Goal: Information Seeking & Learning: Find specific fact

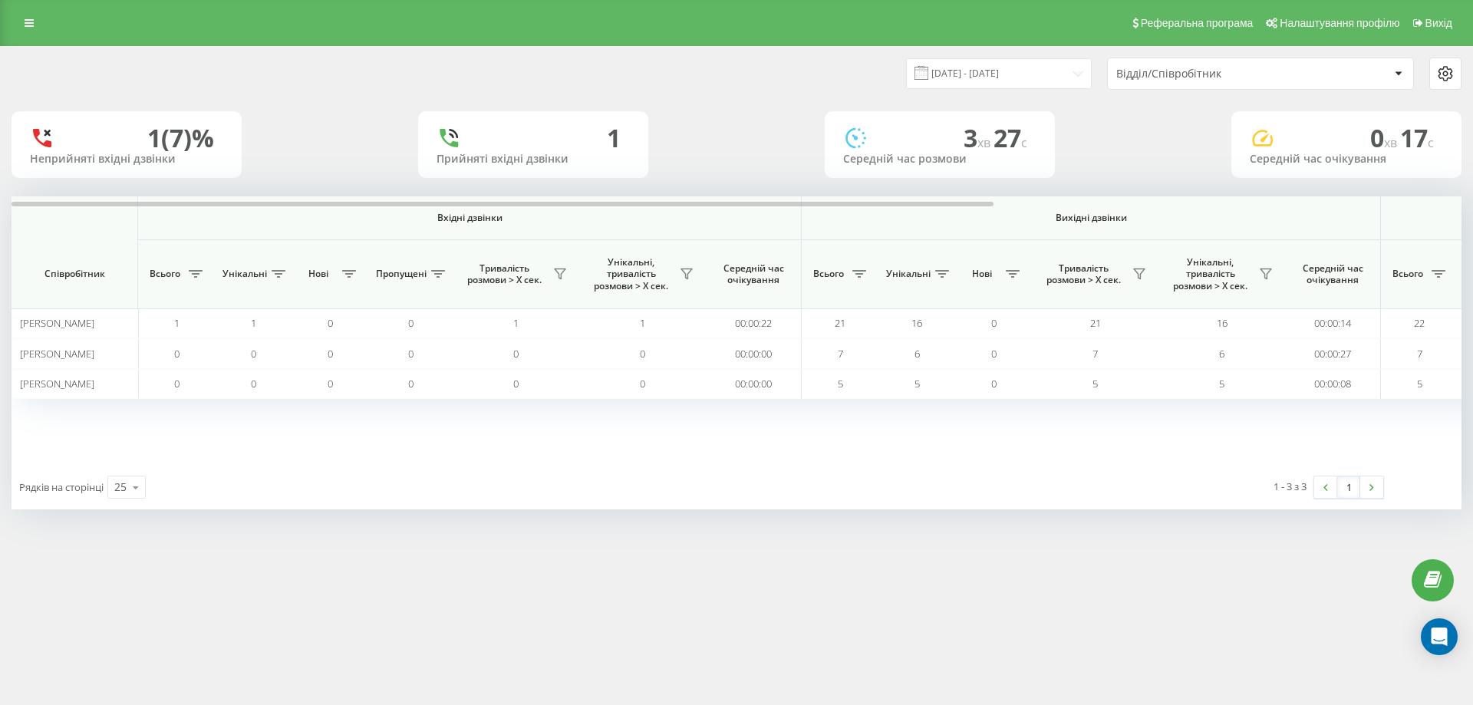
click at [1164, 81] on div "Відділ/Співробітник" at bounding box center [1260, 73] width 305 height 31
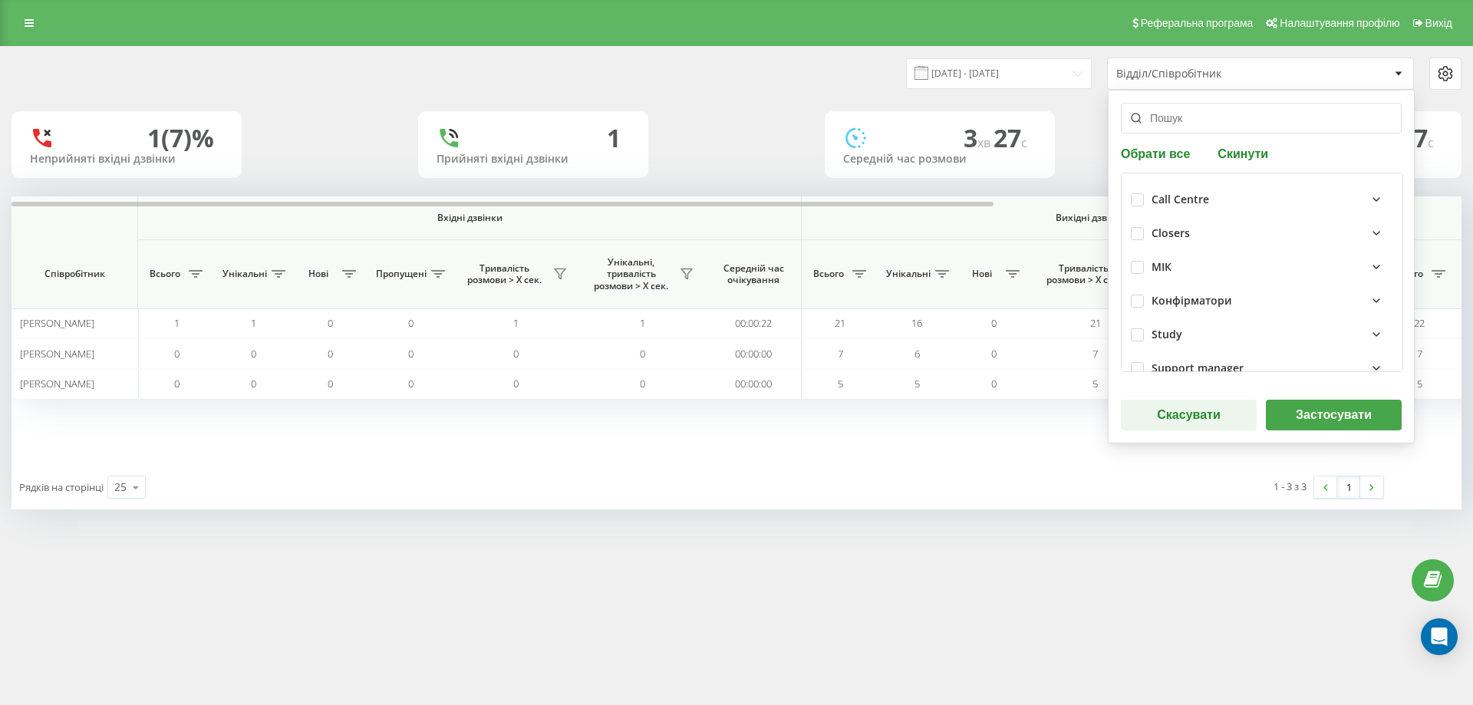
drag, startPoint x: 1347, startPoint y: 420, endPoint x: 1278, endPoint y: 430, distance: 70.5
click at [1347, 420] on button "Застосувати" at bounding box center [1334, 415] width 136 height 31
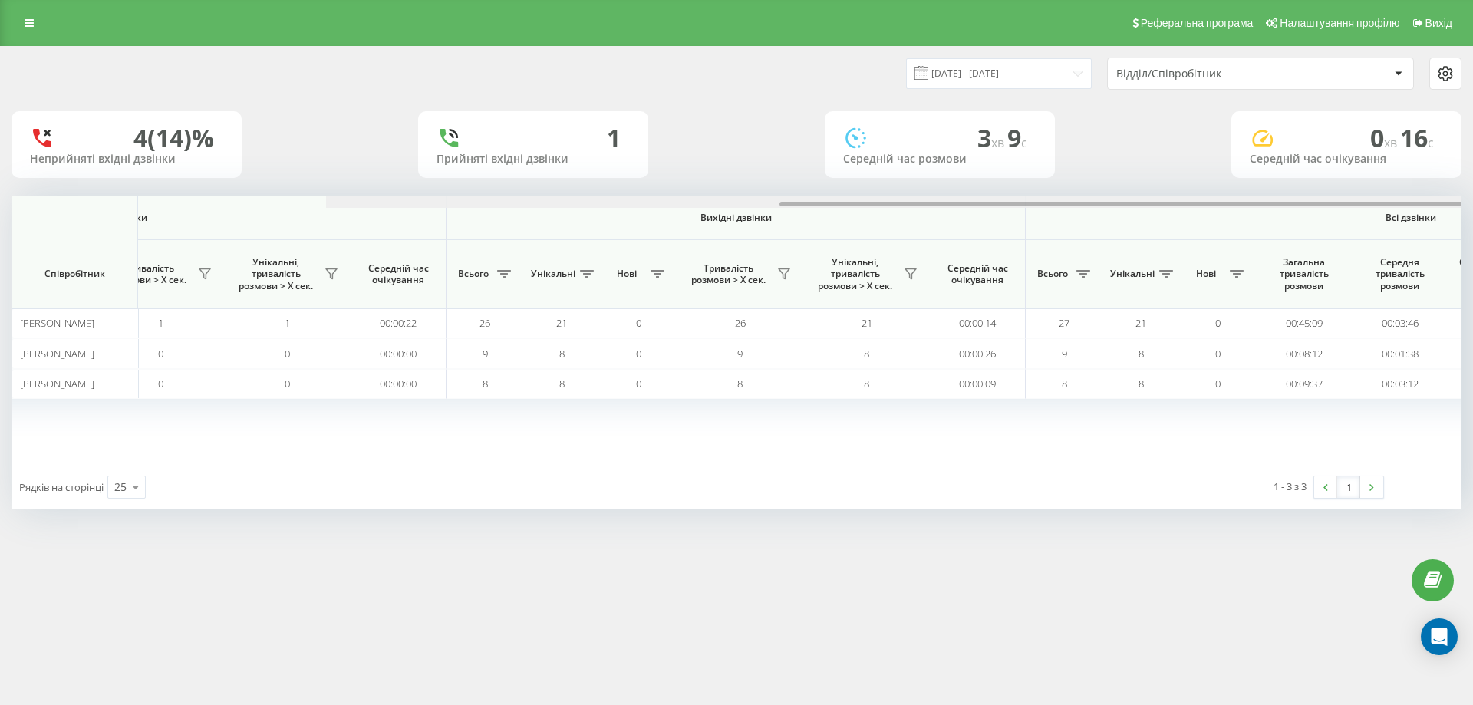
scroll to position [0, 691]
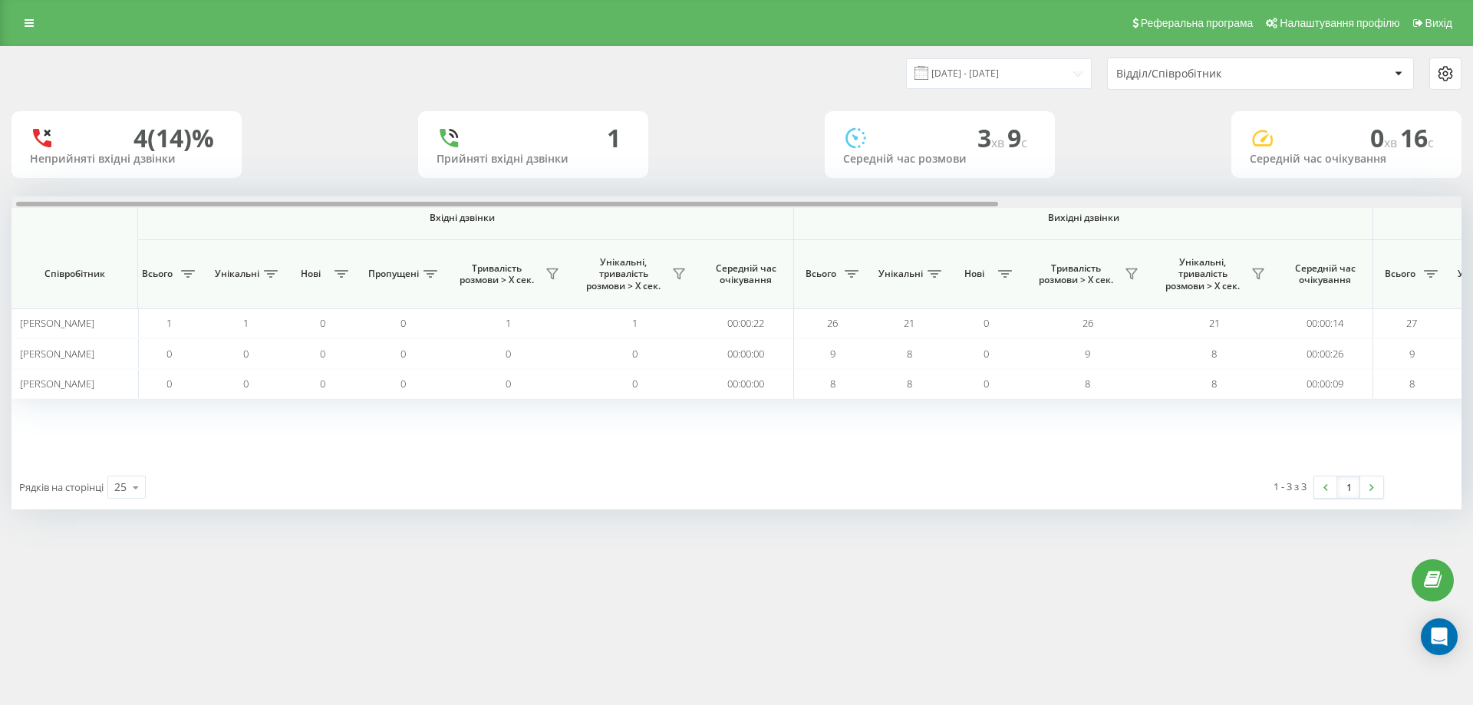
click at [793, 200] on div at bounding box center [737, 202] width 1450 height 12
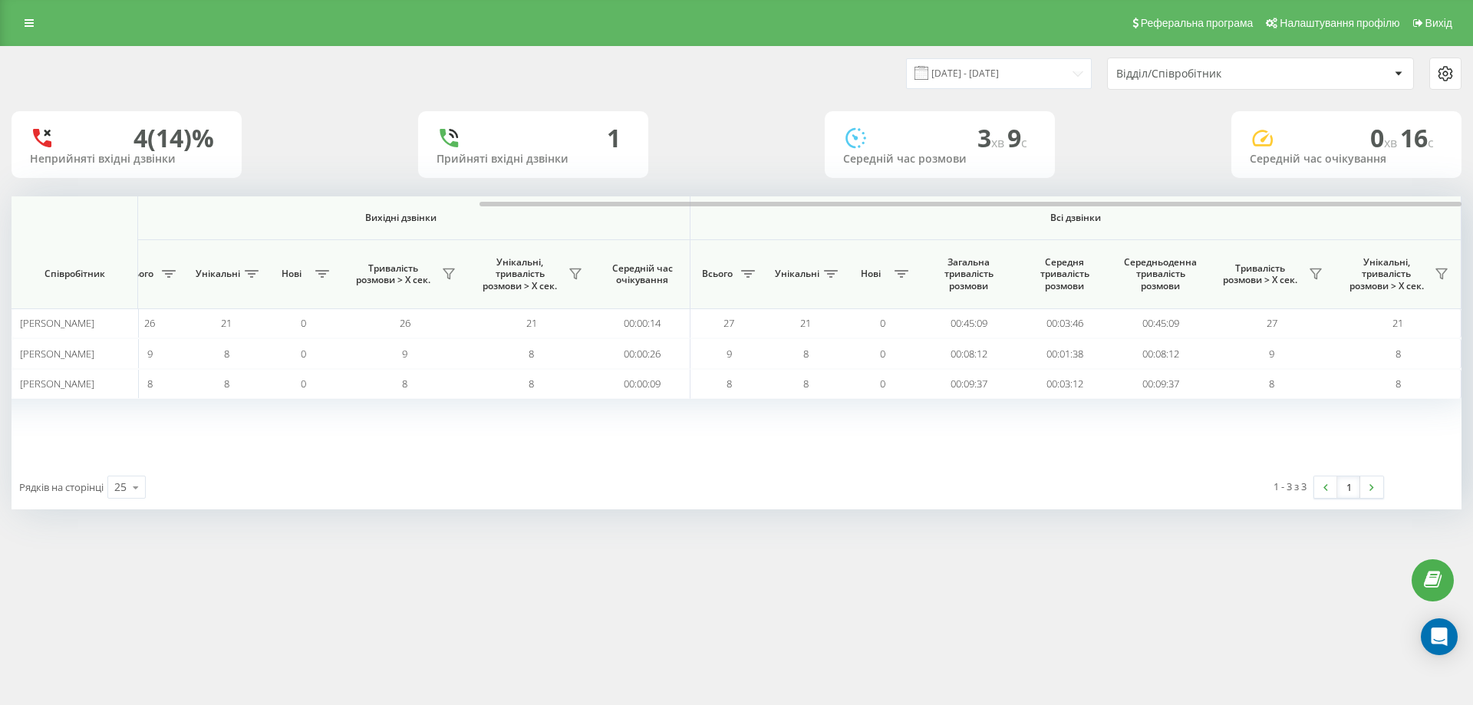
click at [1189, 84] on div "Відділ/Співробітник" at bounding box center [1260, 73] width 305 height 31
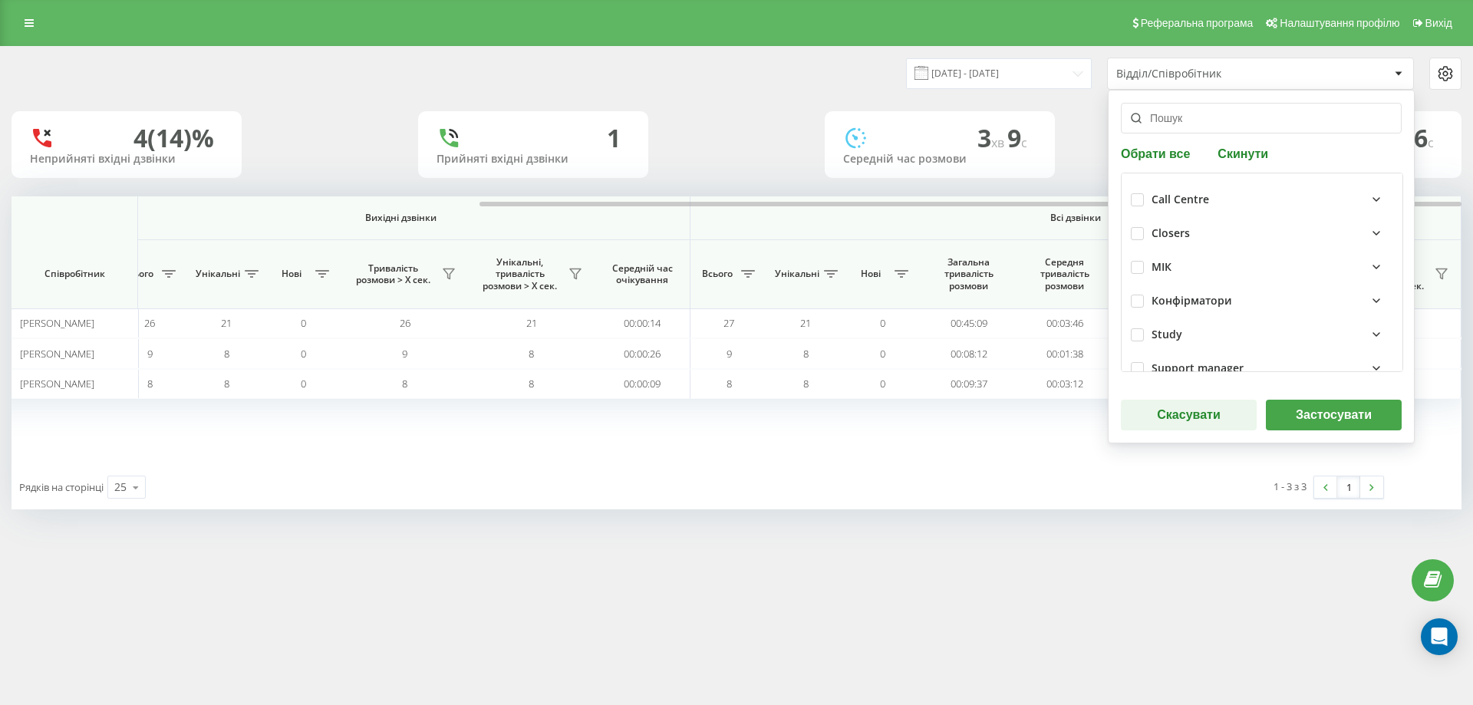
click at [1301, 408] on button "Застосувати" at bounding box center [1334, 415] width 136 height 31
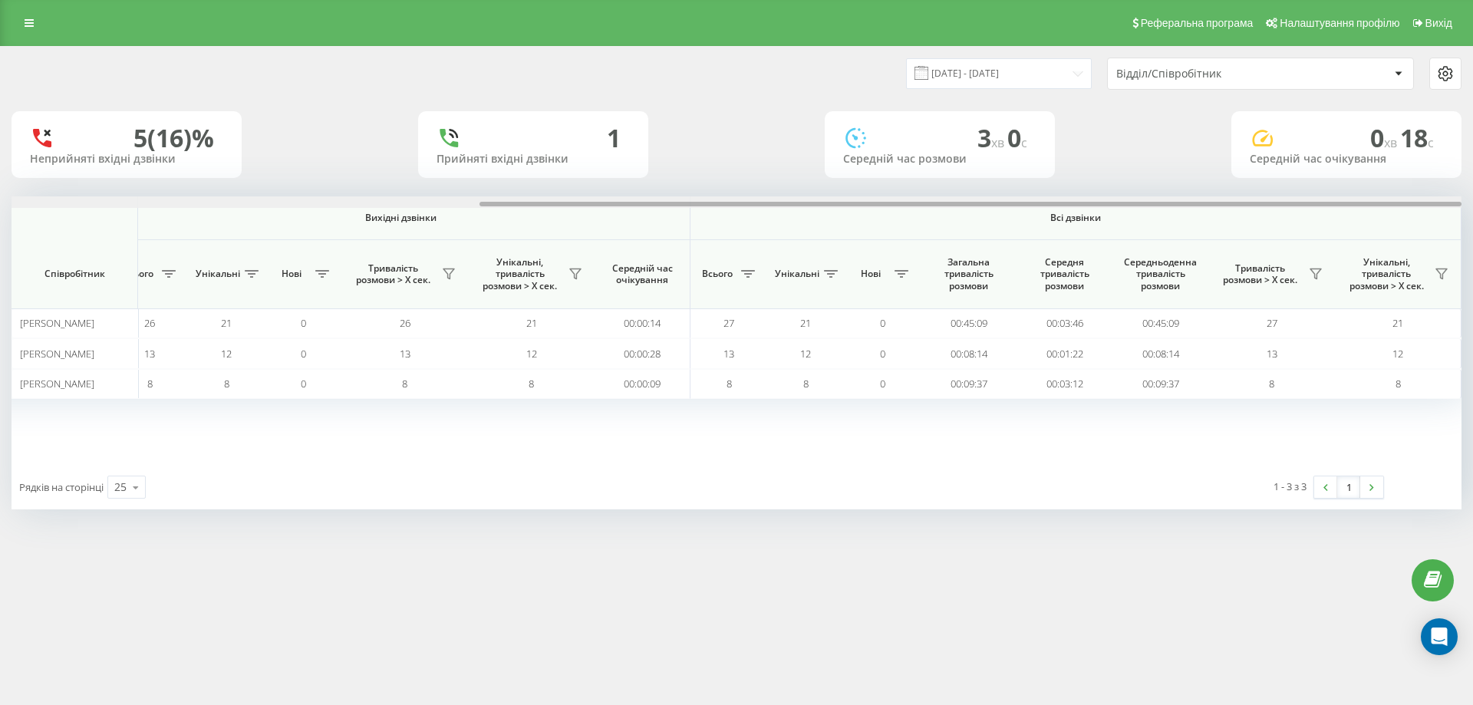
drag, startPoint x: 789, startPoint y: 206, endPoint x: 1374, endPoint y: 192, distance: 585.6
click at [1374, 192] on div "23.09.2025 - 23.09.2025 Відділ/Співробітник 5 (16)% Неприйняті вхідні дзвінки 1…" at bounding box center [737, 278] width 1450 height 463
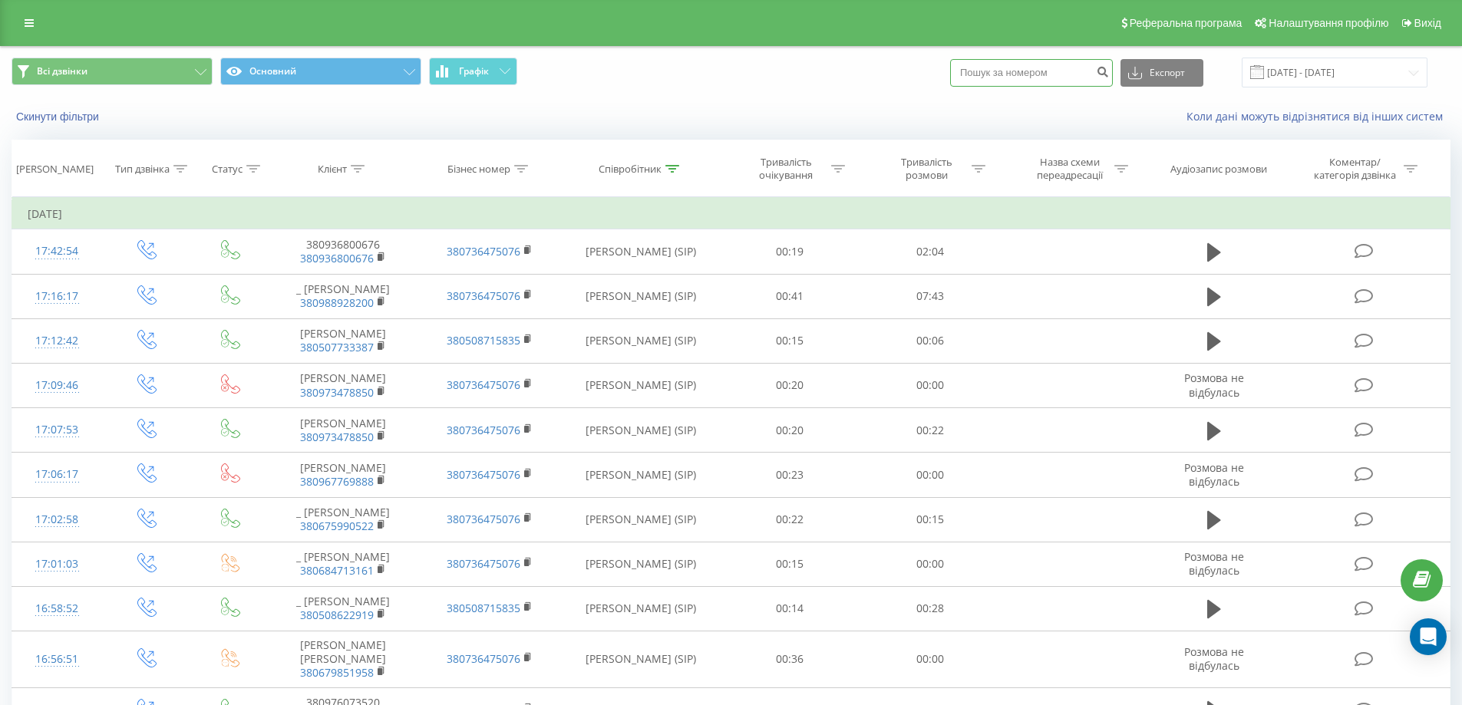
click at [1023, 58] on div "Експорт .csv .xls .xlsx 11.06.2024 - 12.07.2024" at bounding box center [1188, 73] width 477 height 30
paste input "380632264226"
type input "380632264226"
click at [1109, 70] on icon "submit" at bounding box center [1102, 69] width 13 height 9
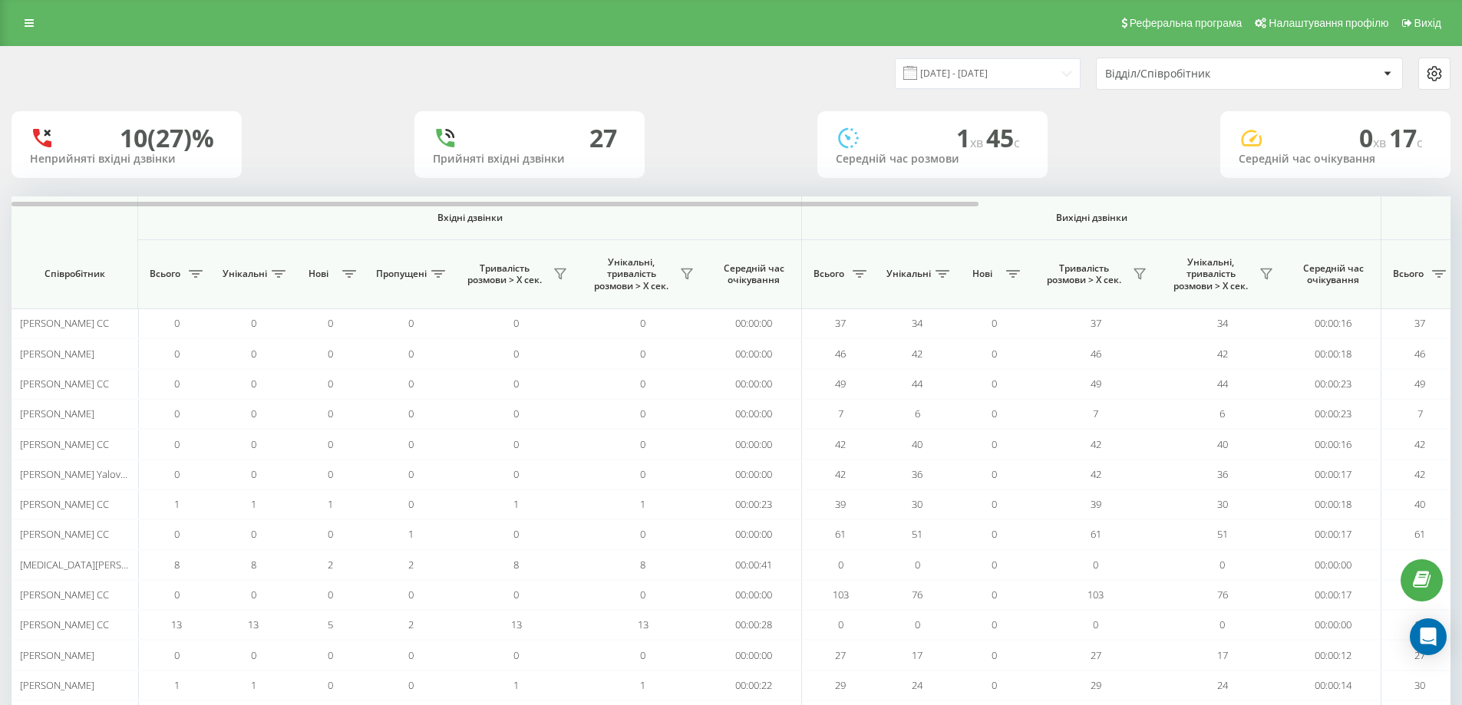
click at [1185, 77] on div "Відділ/Співробітник" at bounding box center [1196, 74] width 183 height 13
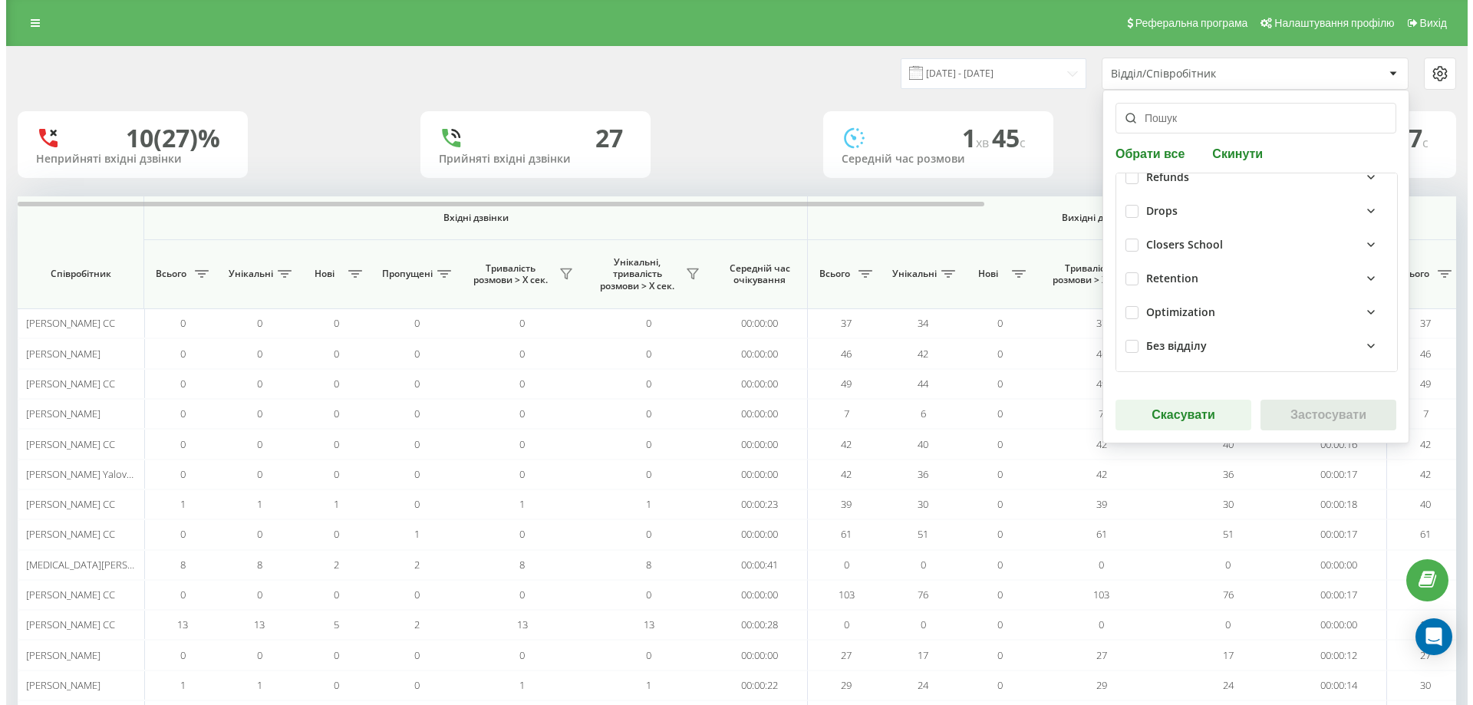
scroll to position [394, 0]
click at [1126, 238] on label at bounding box center [1126, 238] width 13 height 0
checkbox input "true"
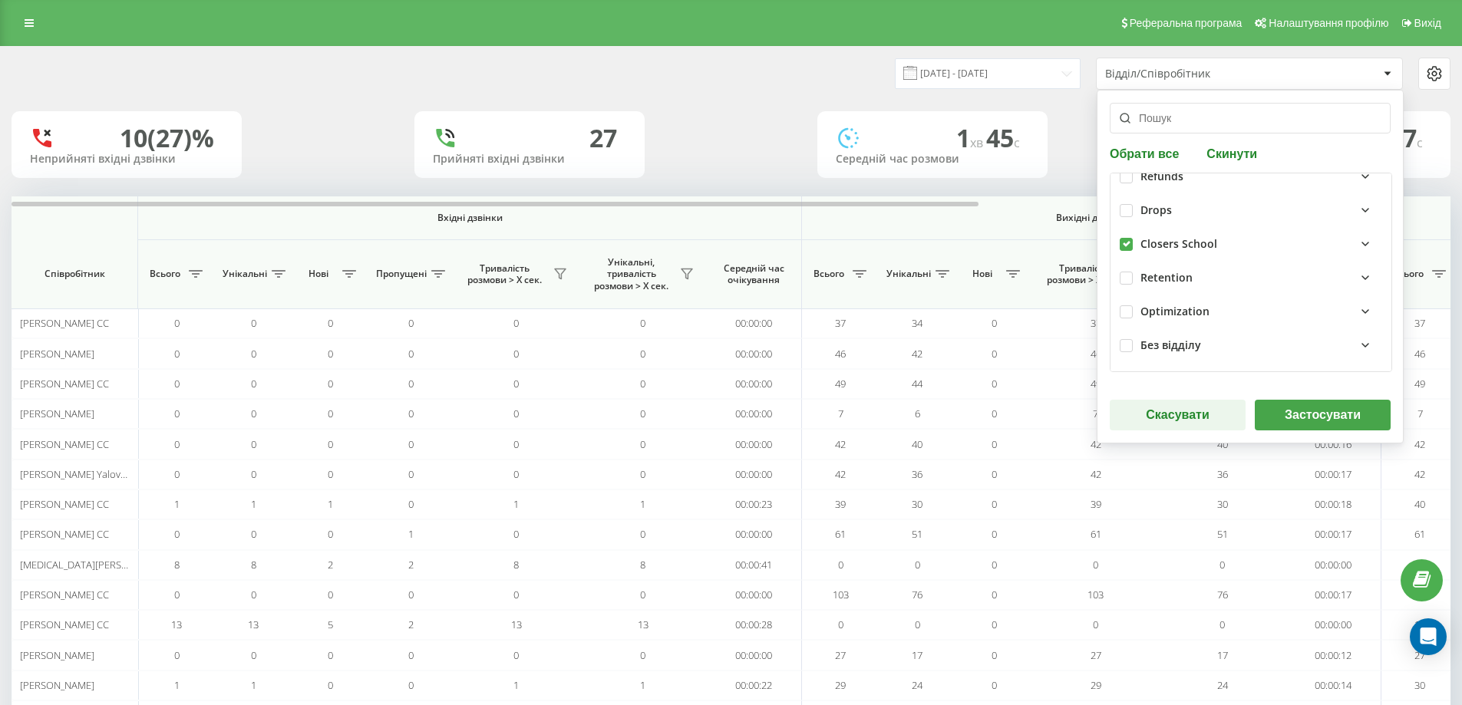
click at [1317, 417] on button "Застосувати" at bounding box center [1323, 415] width 136 height 31
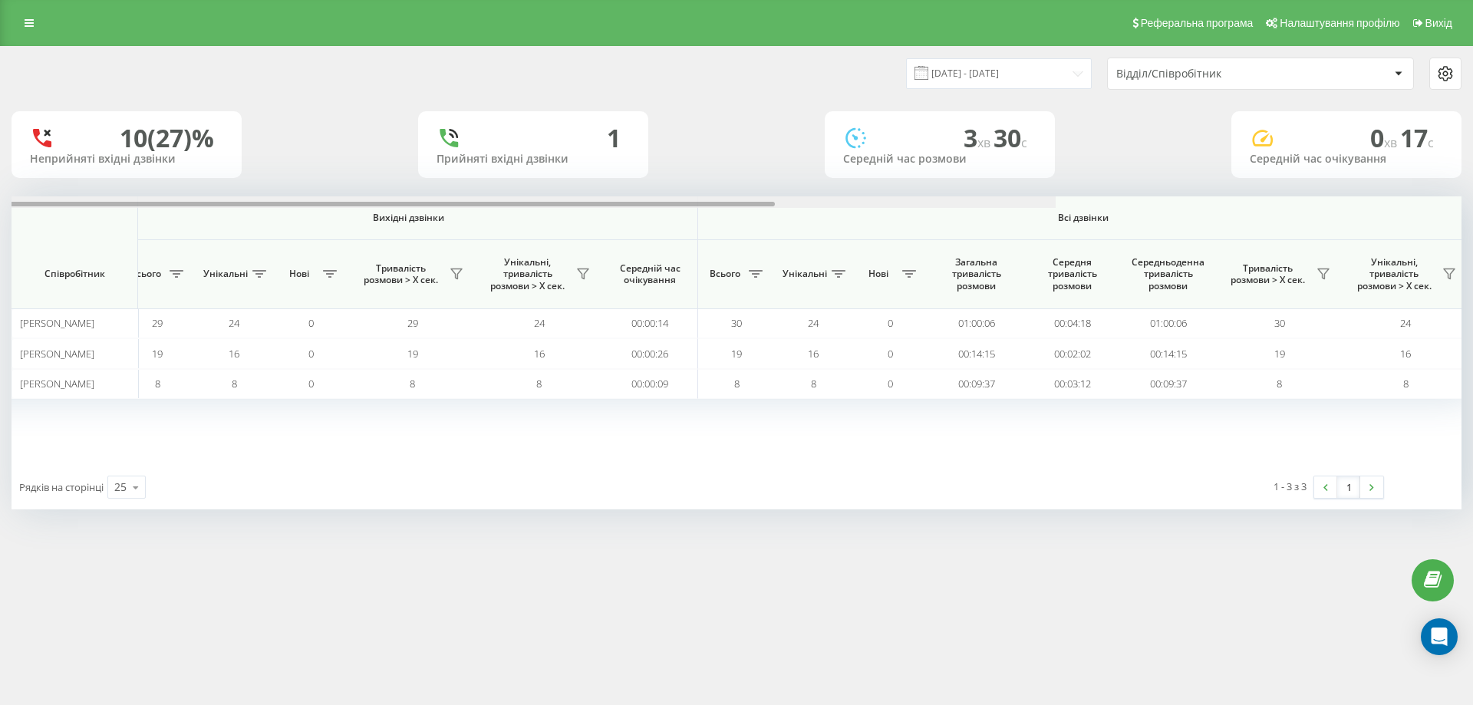
scroll to position [0, 691]
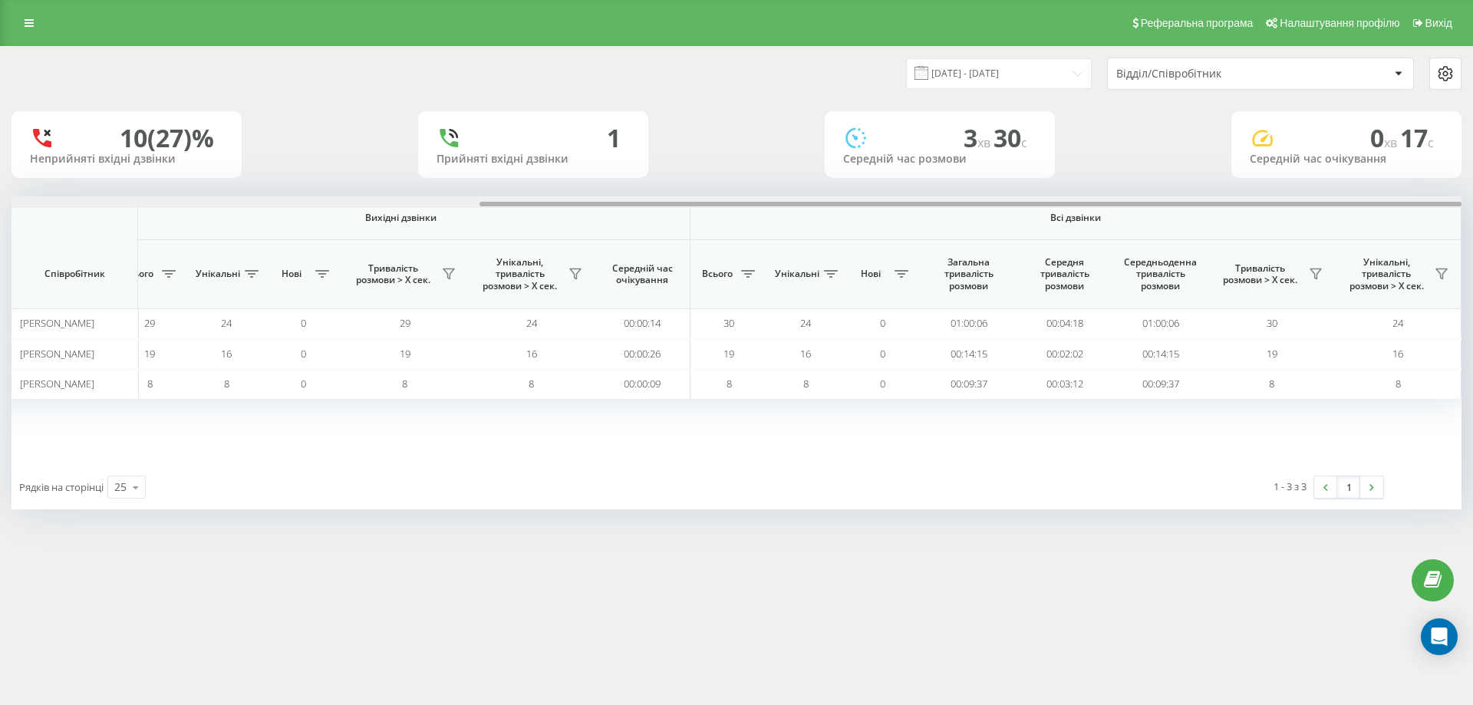
drag, startPoint x: 672, startPoint y: 203, endPoint x: 1271, endPoint y: 205, distance: 598.5
click at [1271, 204] on div at bounding box center [971, 204] width 982 height 5
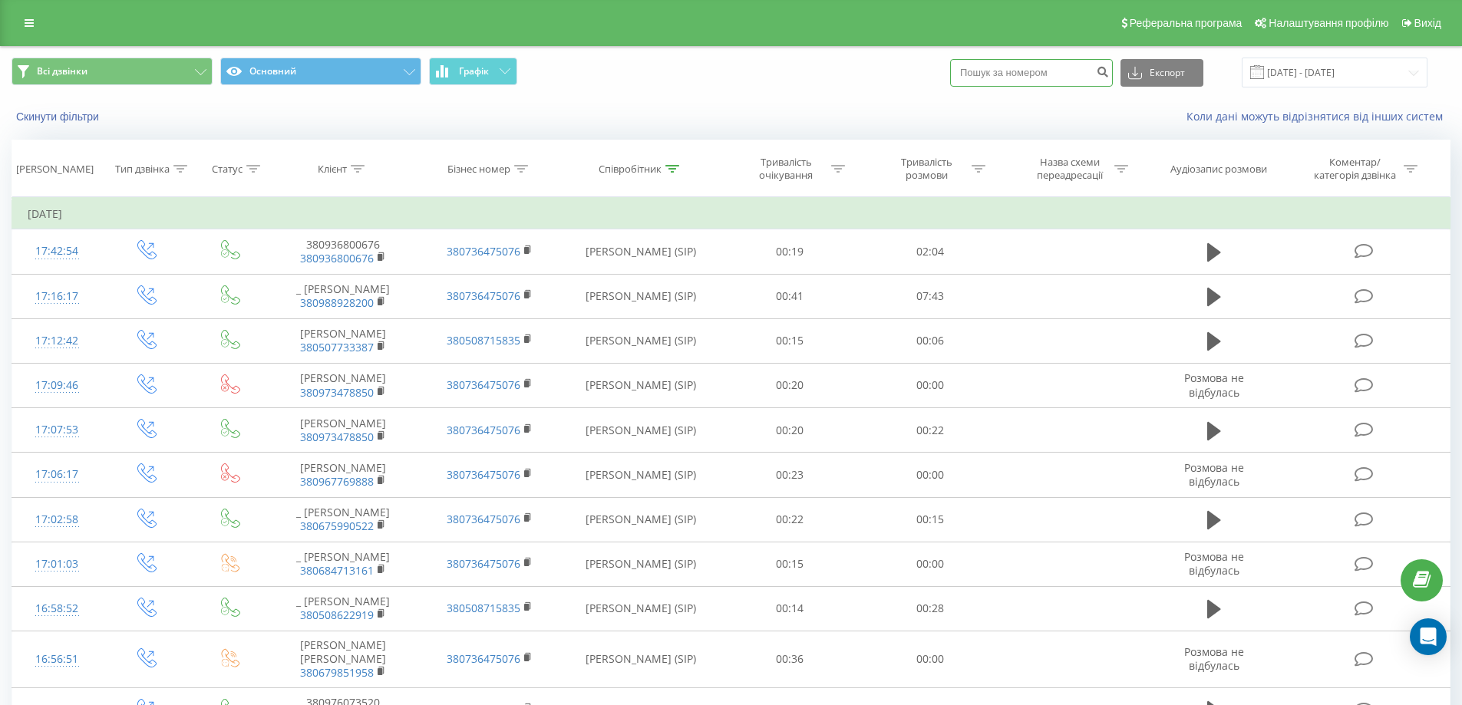
click at [1070, 74] on input at bounding box center [1031, 73] width 163 height 28
paste input "380667980007"
type input "380667980007"
click at [1113, 73] on button "submit" at bounding box center [1102, 73] width 21 height 28
drag, startPoint x: 1052, startPoint y: 77, endPoint x: 1076, endPoint y: 77, distance: 23.8
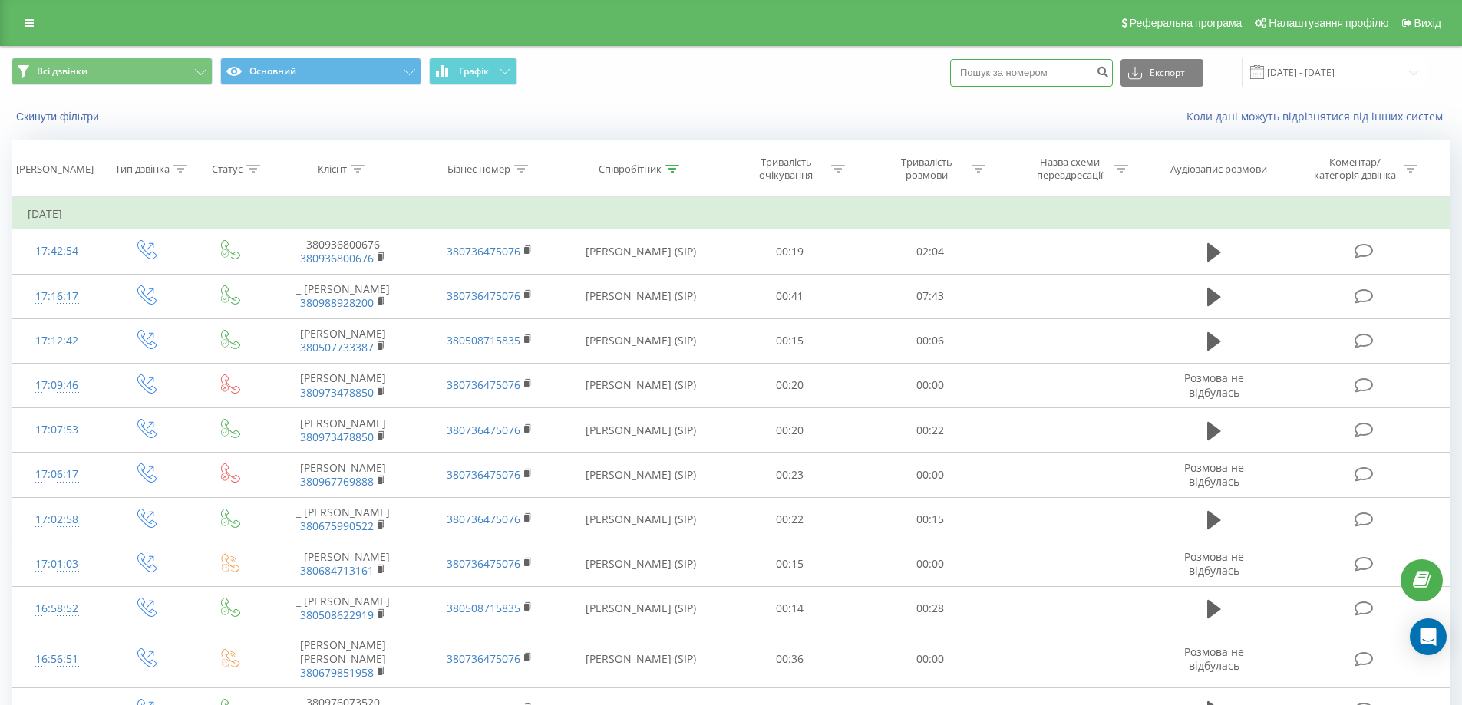
click at [1054, 77] on input at bounding box center [1031, 73] width 163 height 28
paste input "380966096803"
type input "380966096803"
click at [1109, 73] on icon "submit" at bounding box center [1102, 69] width 13 height 9
